Goal: Transaction & Acquisition: Purchase product/service

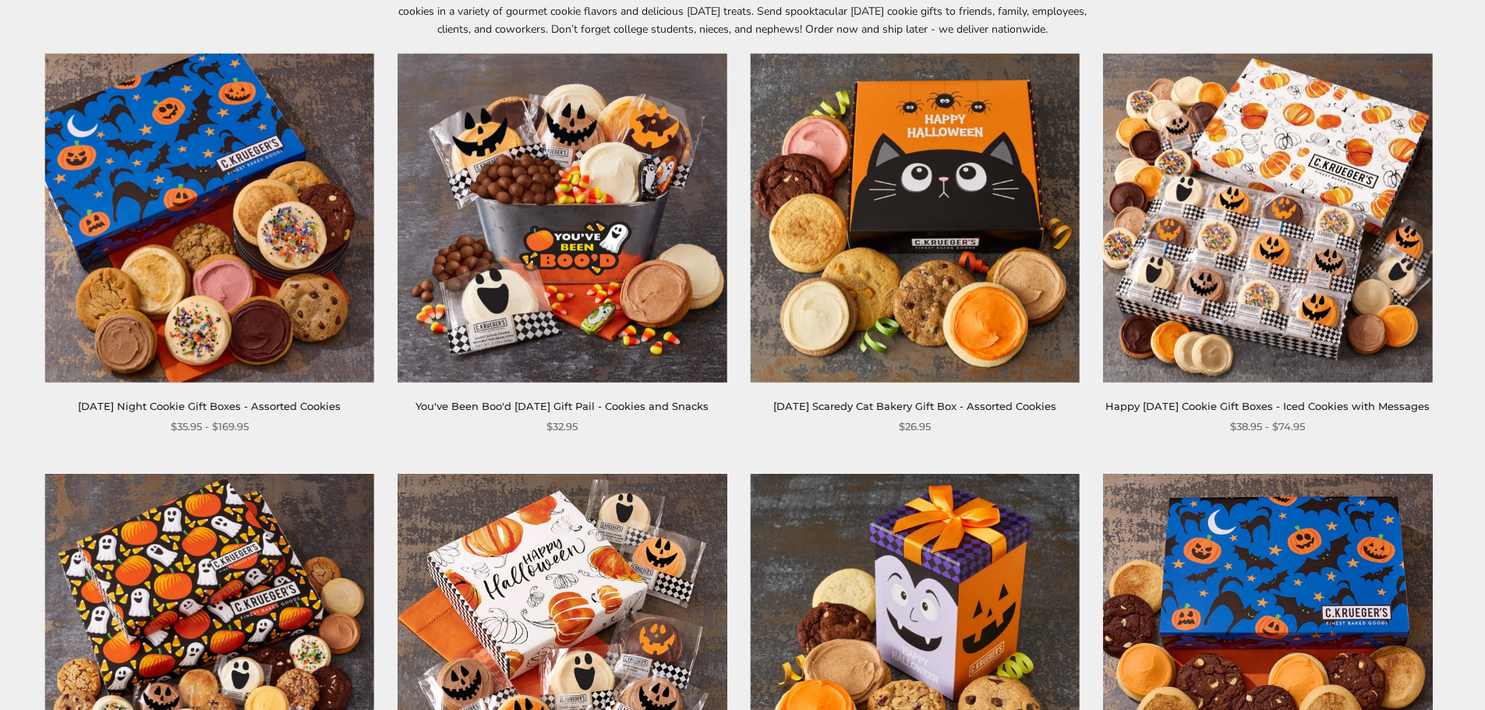
scroll to position [231, 0]
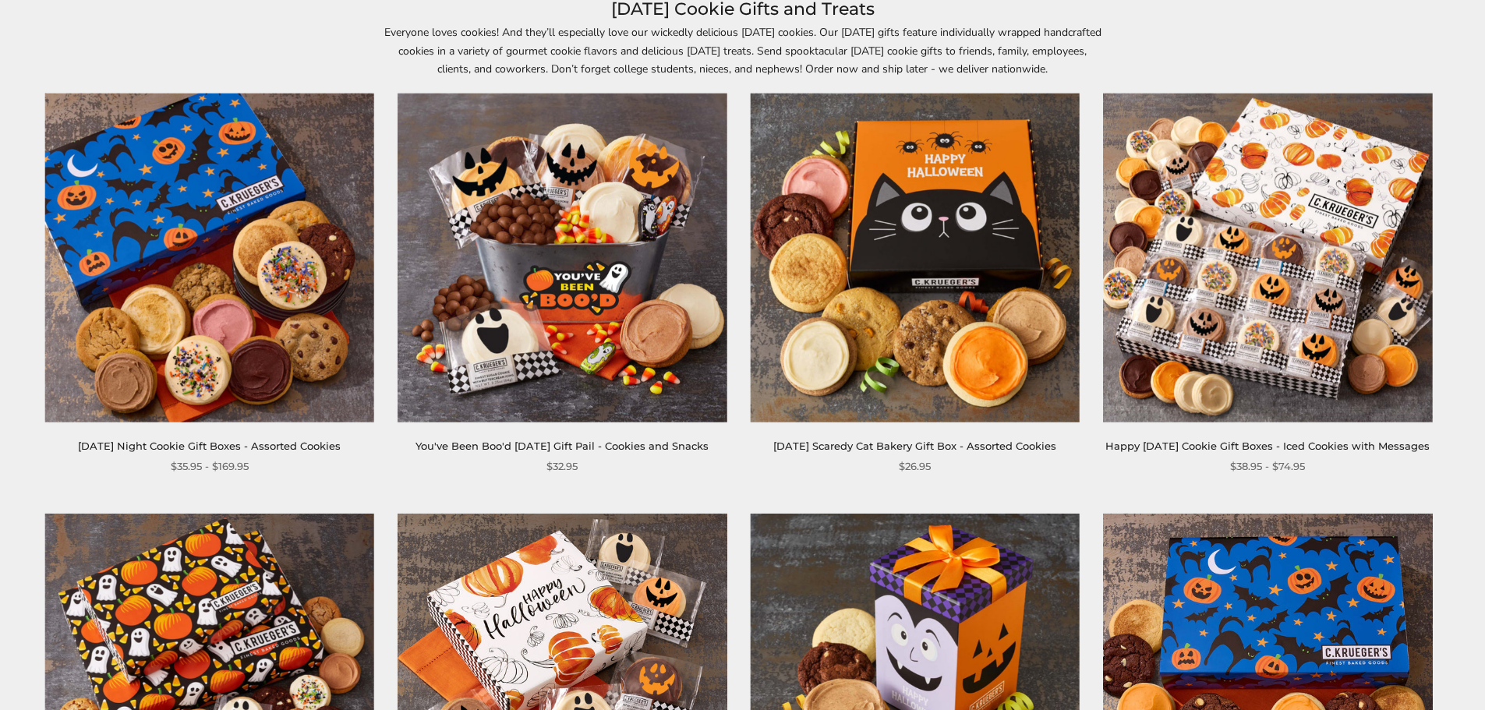
click at [1274, 452] on link "Happy [DATE] Cookie Gift Boxes - Iced Cookies with Messages" at bounding box center [1267, 446] width 324 height 12
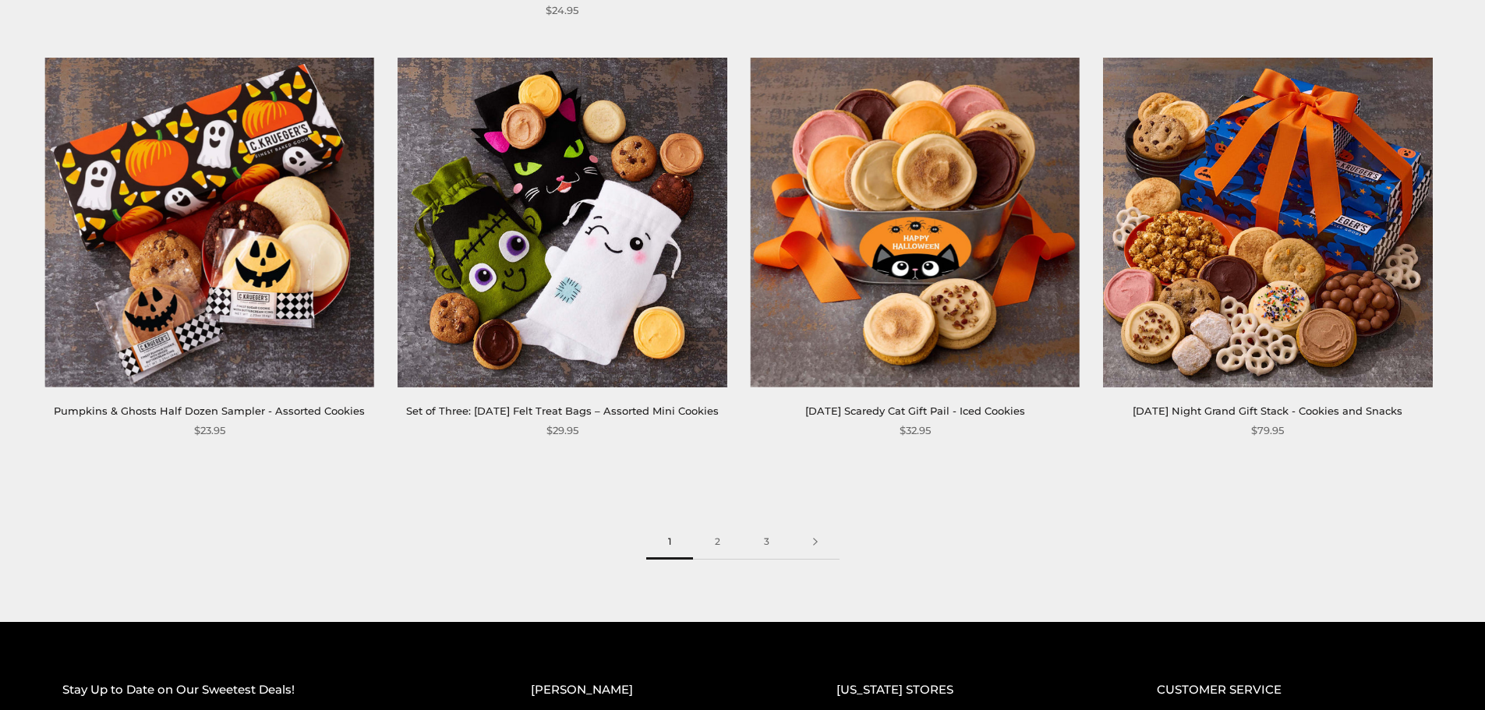
scroll to position [2454, 0]
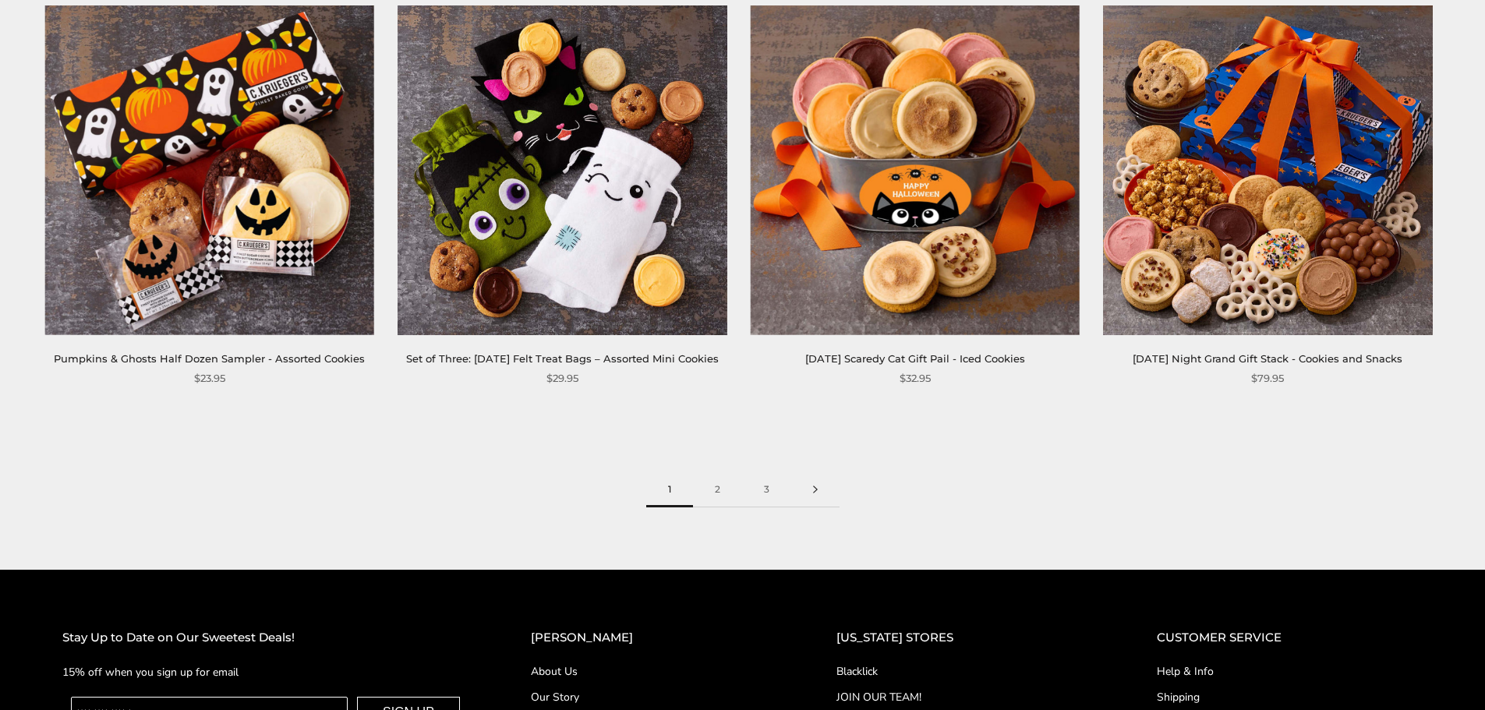
click at [814, 507] on link at bounding box center [815, 489] width 48 height 35
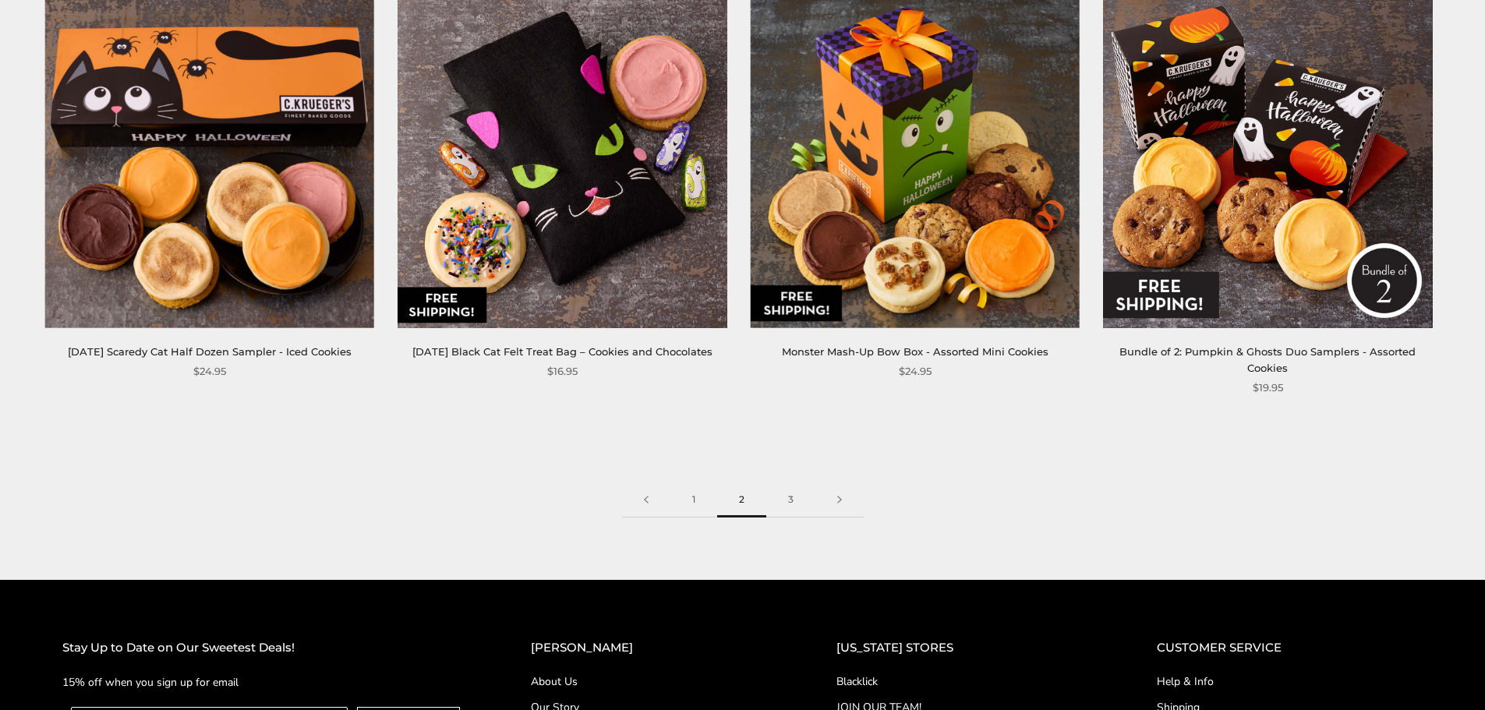
scroll to position [2596, 0]
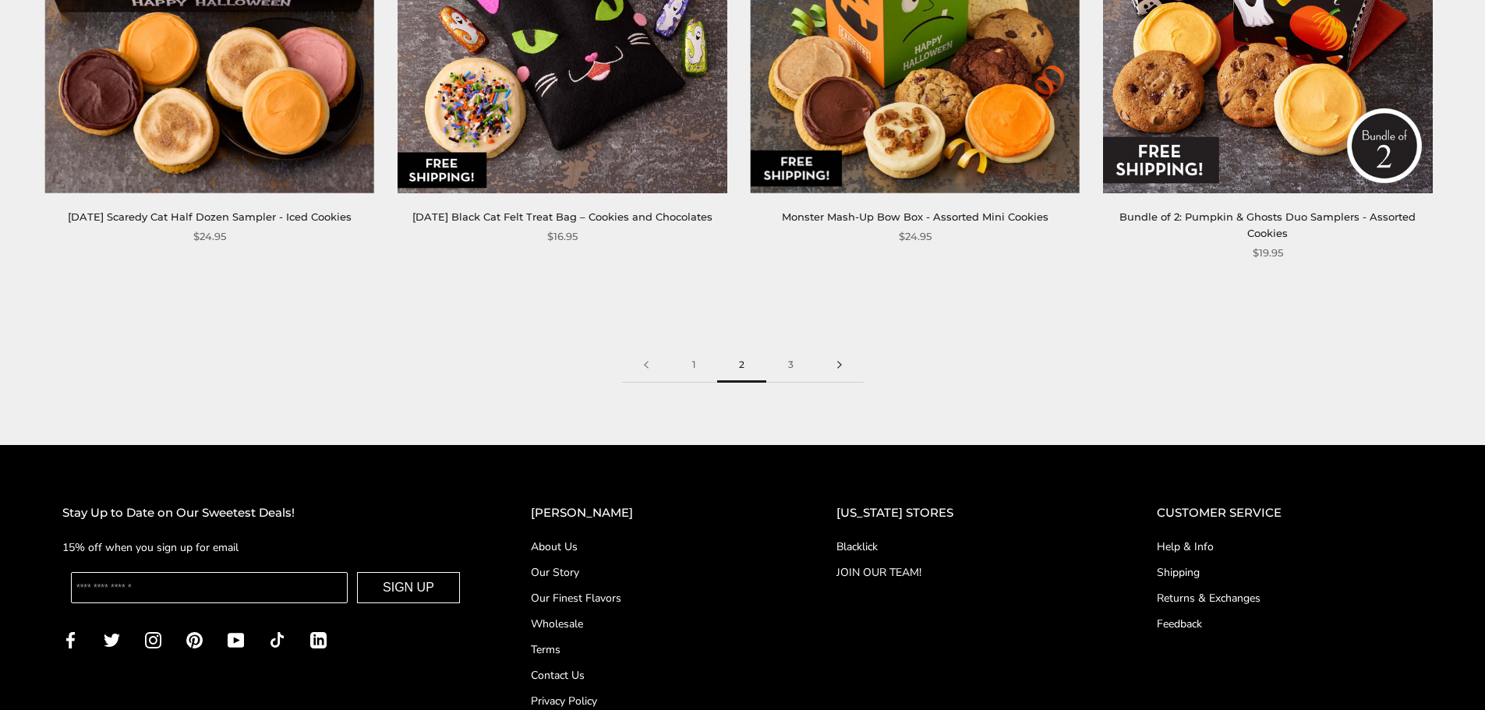
click at [841, 355] on link at bounding box center [839, 365] width 48 height 35
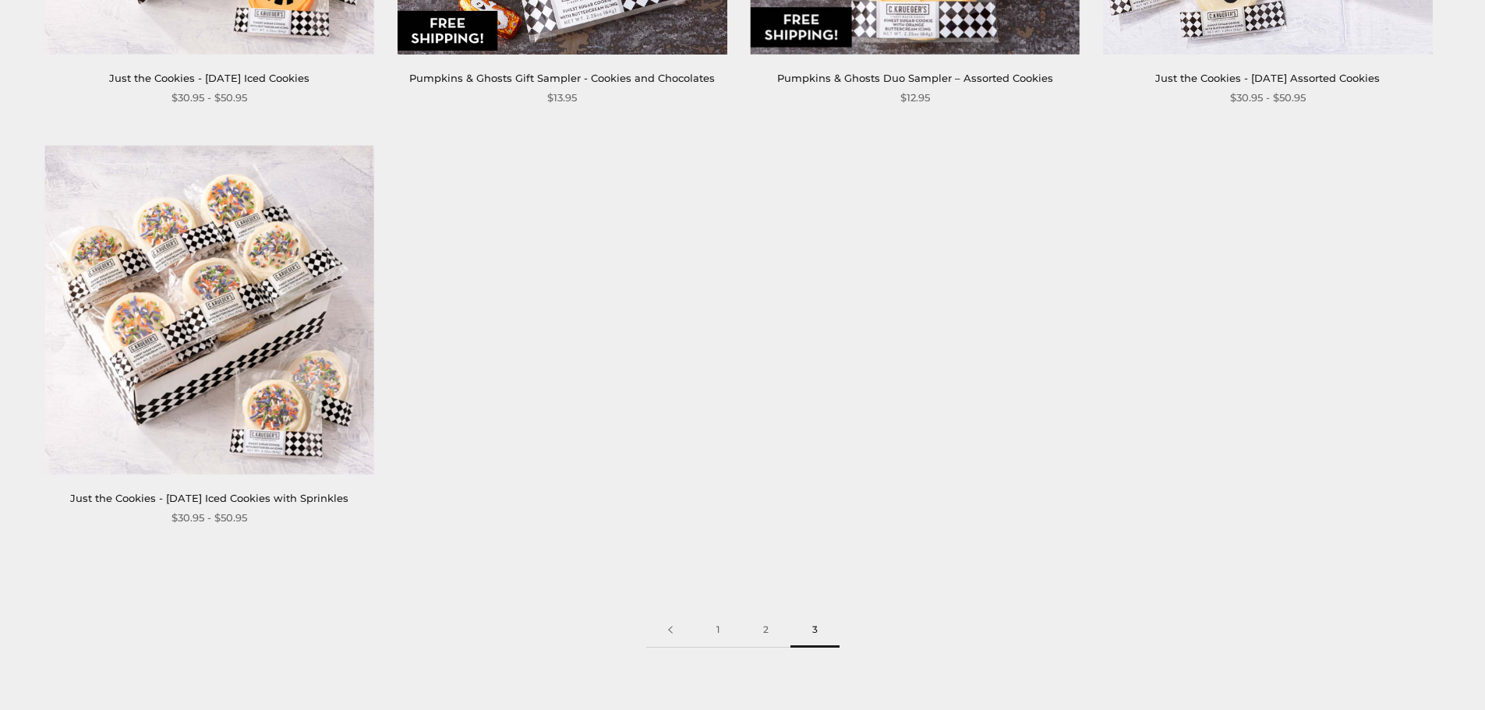
scroll to position [1578, 0]
